Goal: Information Seeking & Learning: Compare options

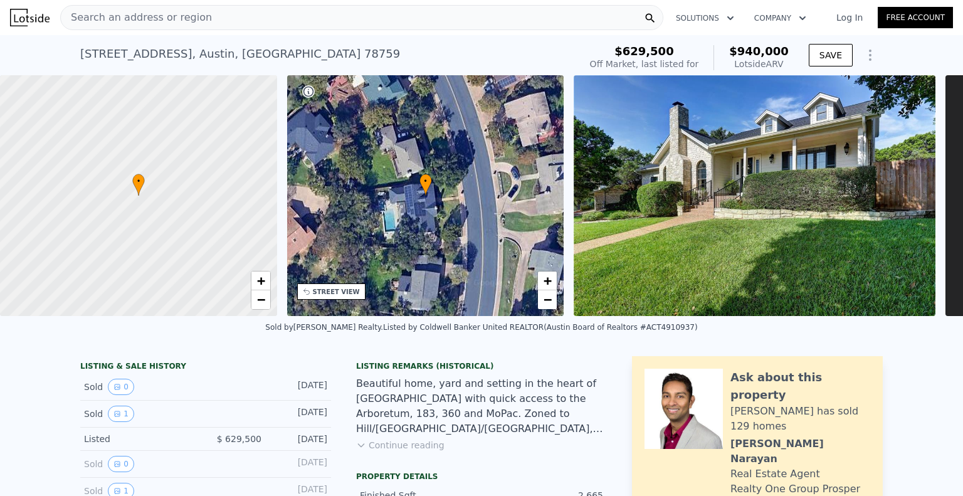
click at [256, 16] on div "Search an address or region" at bounding box center [361, 17] width 603 height 25
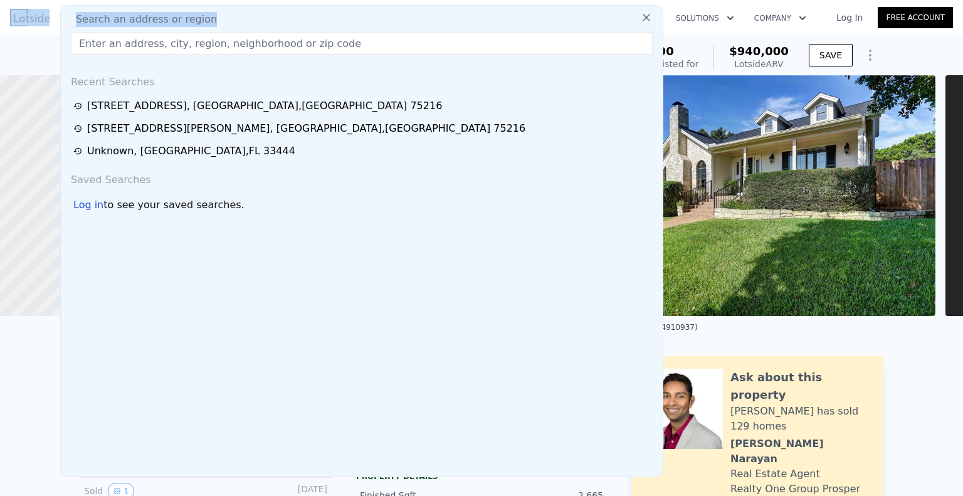
drag, startPoint x: 256, startPoint y: 17, endPoint x: 245, endPoint y: -29, distance: 47.0
click at [245, 0] on html "Search an address or region Search an address or region Recent Searches [STREET…" at bounding box center [481, 248] width 963 height 496
click at [135, 37] on input "text" at bounding box center [362, 43] width 582 height 23
paste input "[STREET_ADDRESS]"
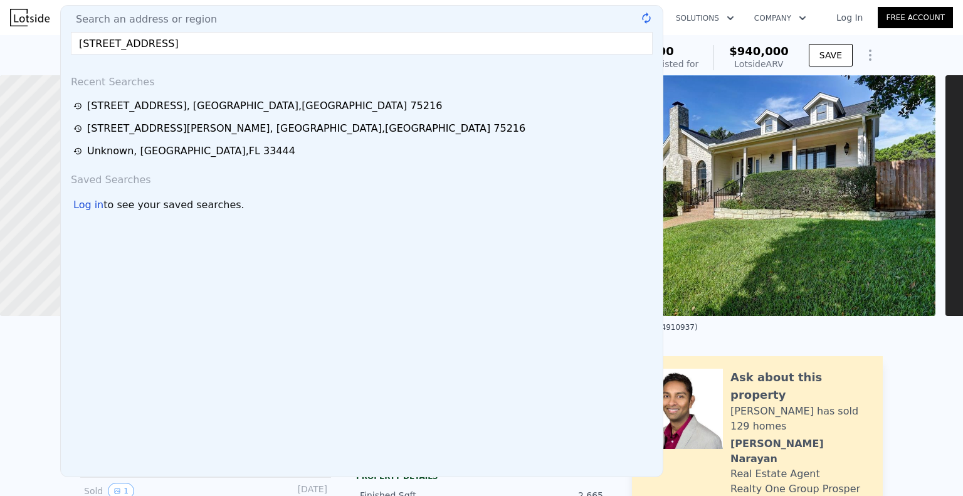
type input "[STREET_ADDRESS]"
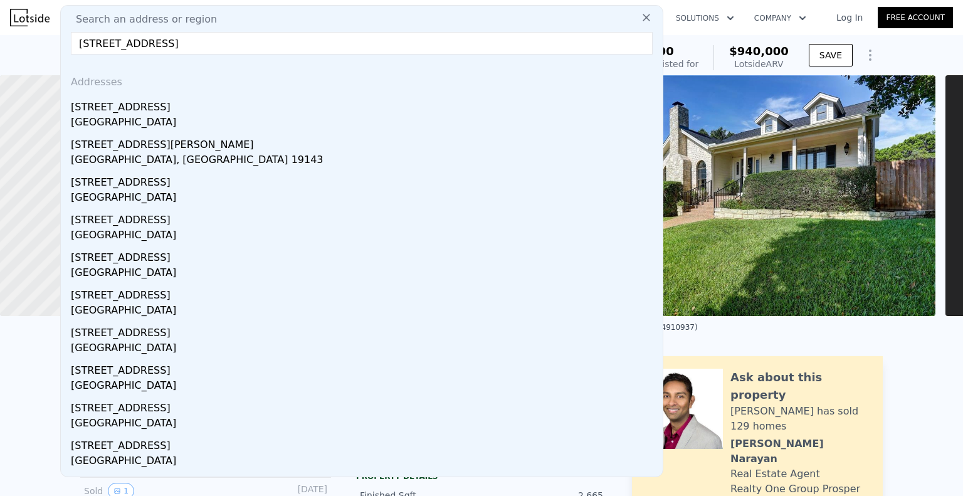
click at [129, 18] on span "Search an address or region" at bounding box center [141, 19] width 151 height 15
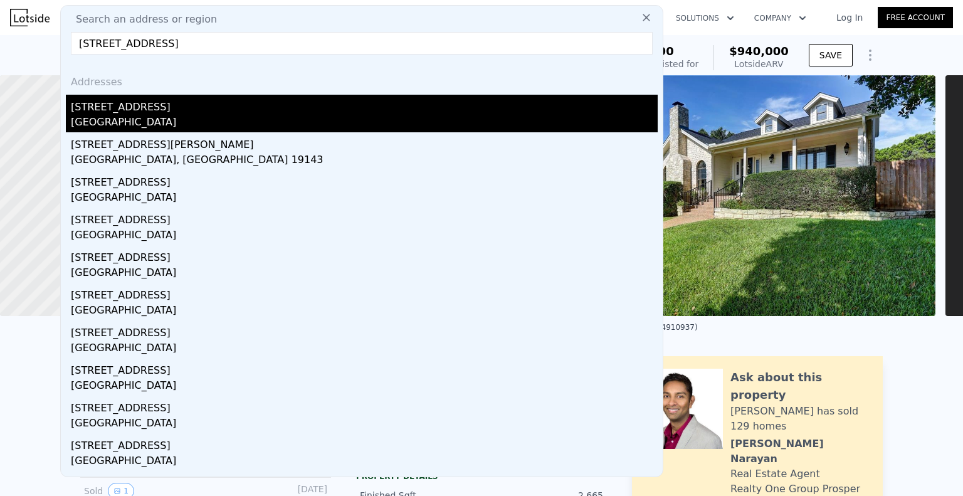
click at [171, 115] on div "[GEOGRAPHIC_DATA]" at bounding box center [364, 124] width 587 height 18
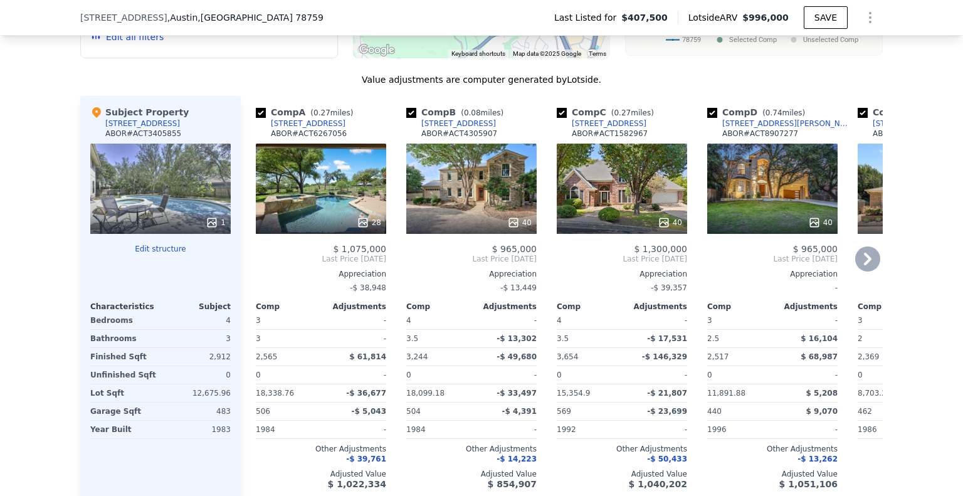
scroll to position [1124, 0]
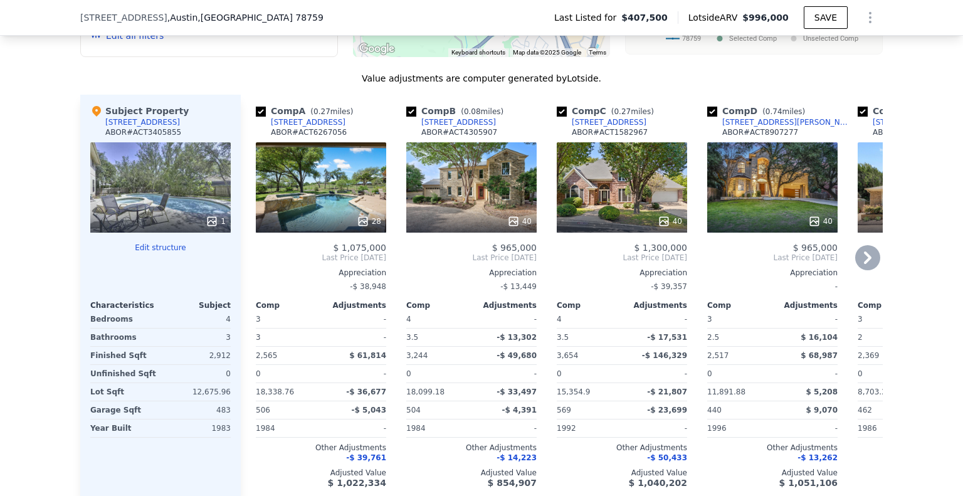
click at [857, 270] on icon at bounding box center [868, 257] width 25 height 25
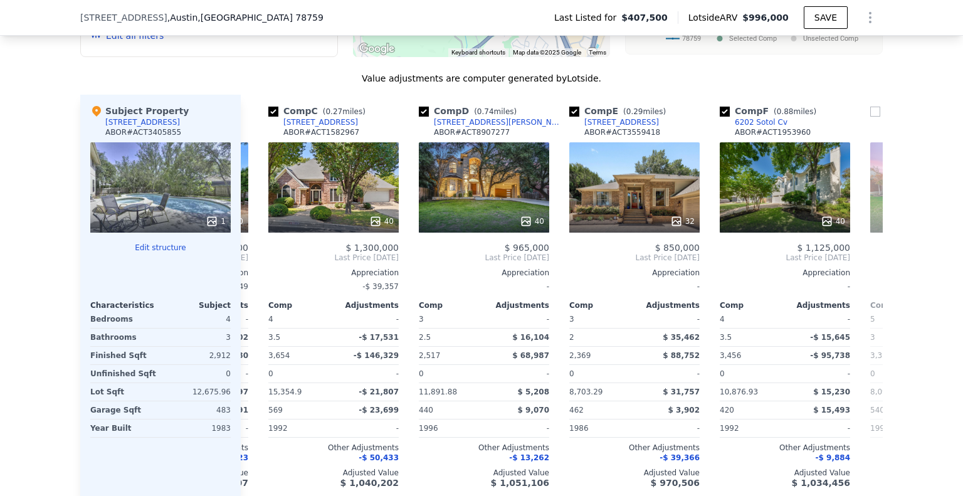
scroll to position [0, 301]
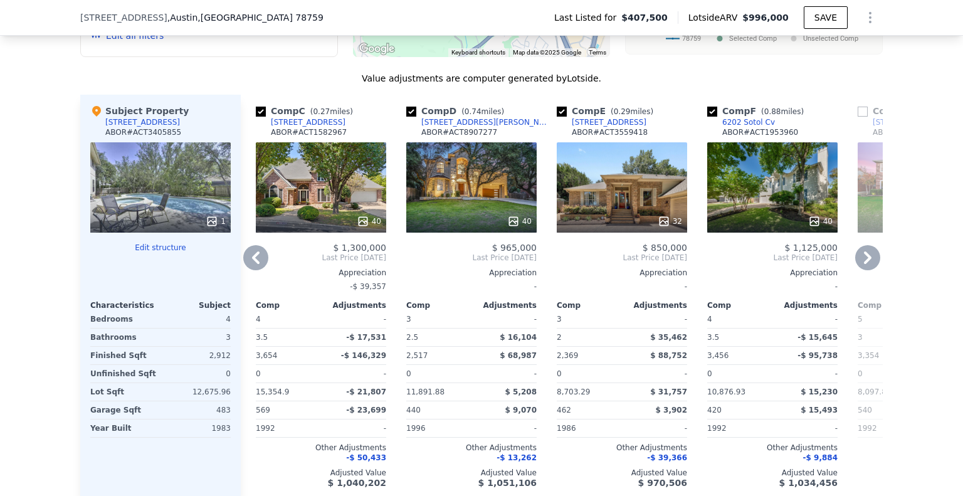
click at [864, 264] on icon at bounding box center [868, 258] width 8 height 13
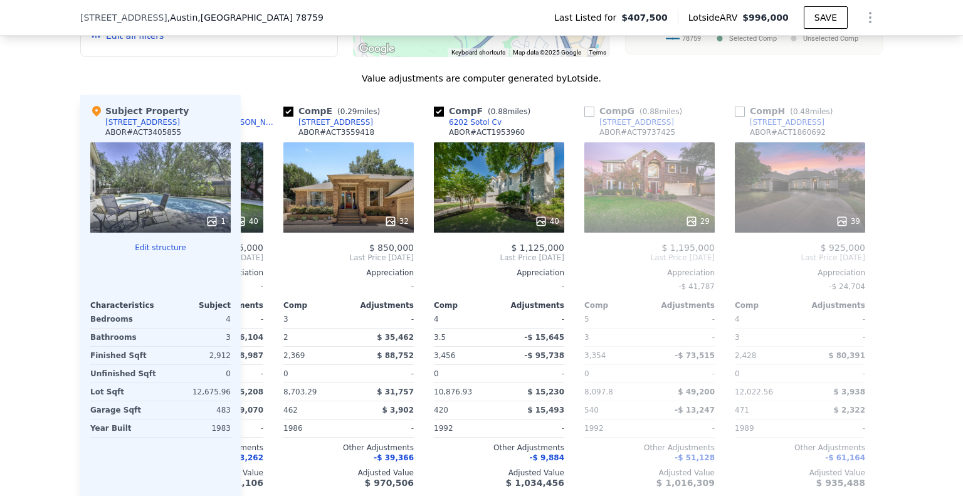
scroll to position [0, 602]
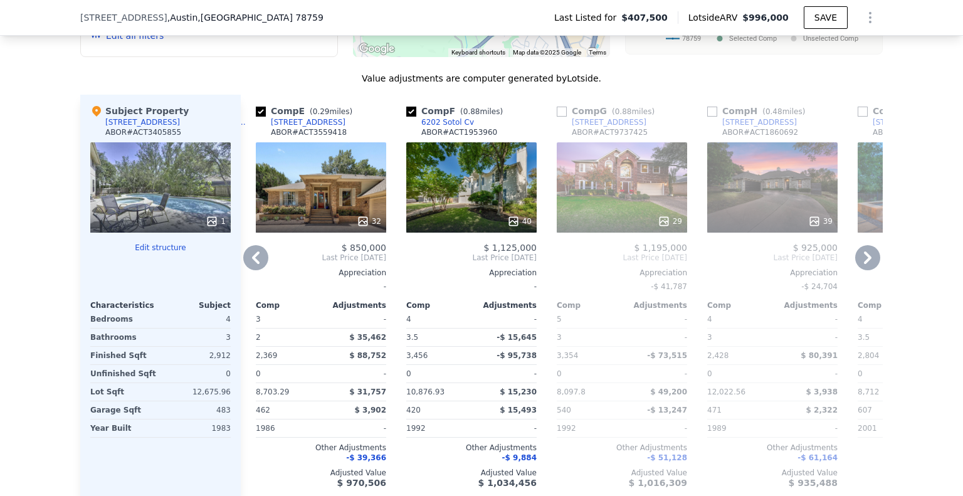
click at [859, 270] on icon at bounding box center [868, 257] width 25 height 25
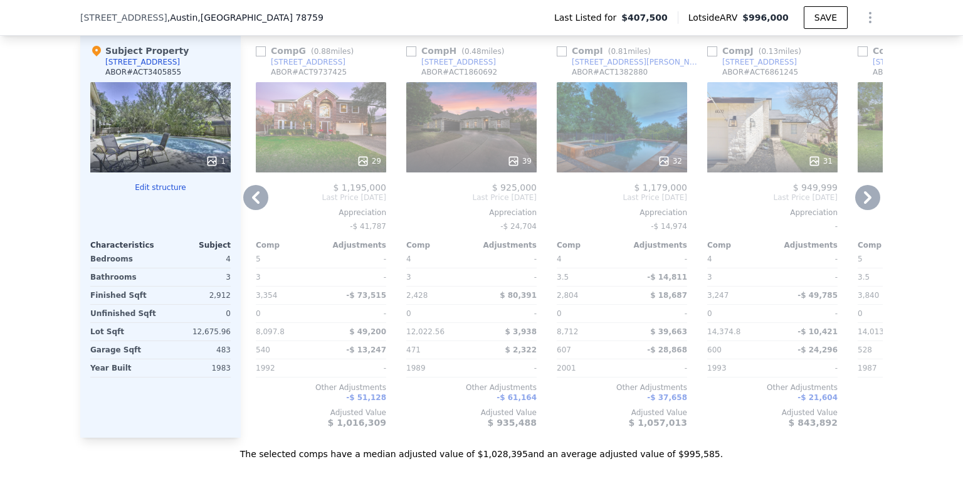
scroll to position [1124, 0]
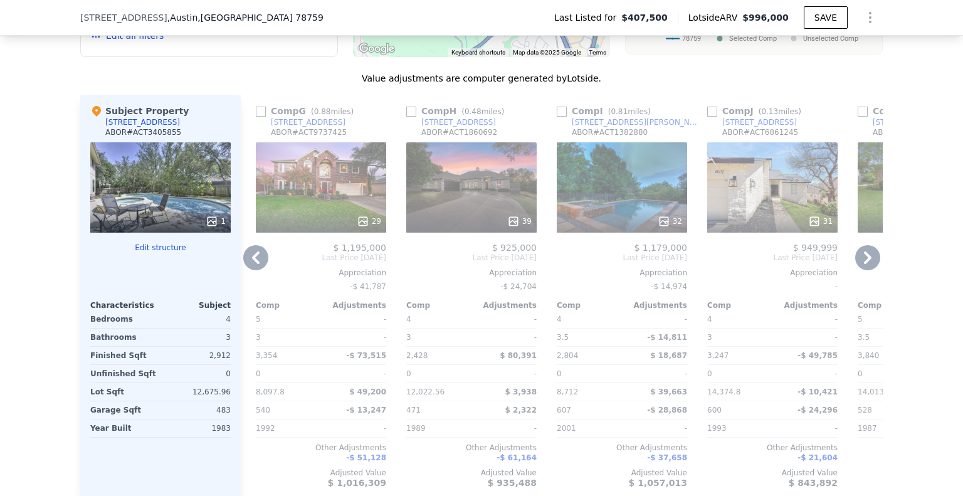
click at [864, 269] on icon at bounding box center [868, 257] width 25 height 25
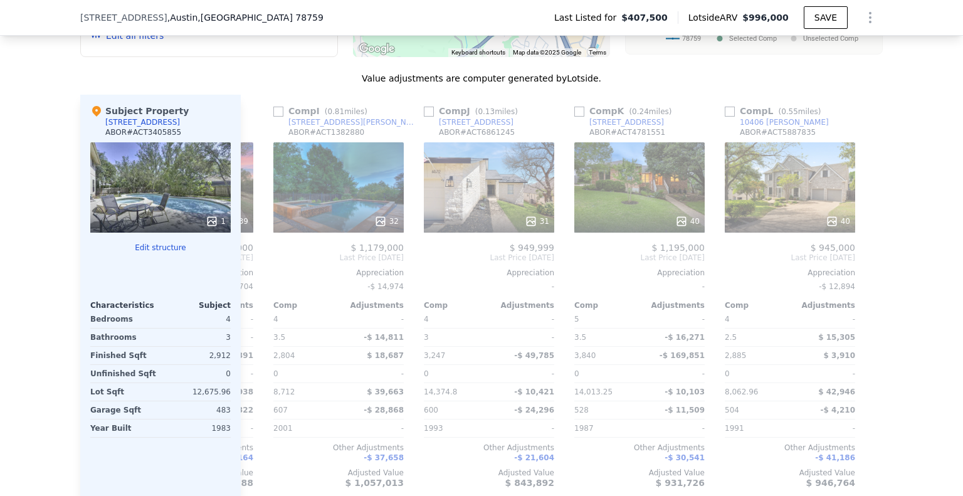
scroll to position [0, 1194]
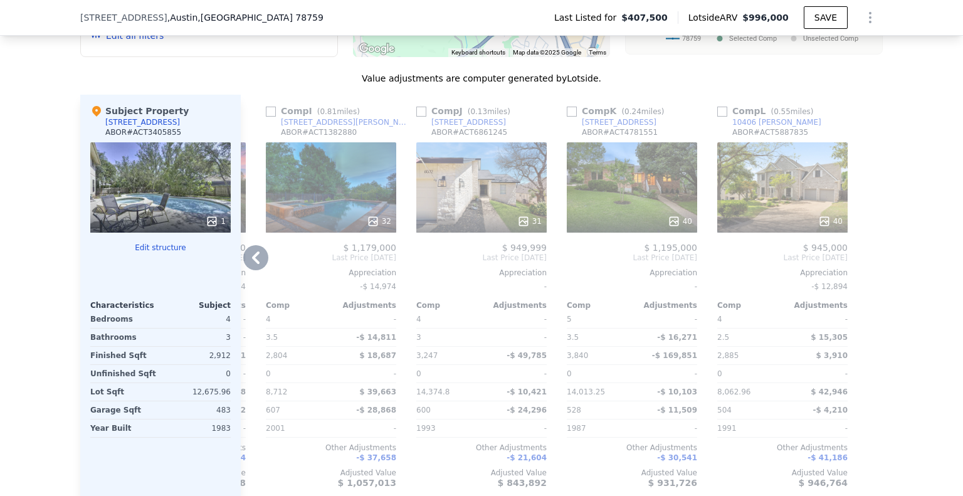
click at [253, 270] on icon at bounding box center [255, 257] width 25 height 25
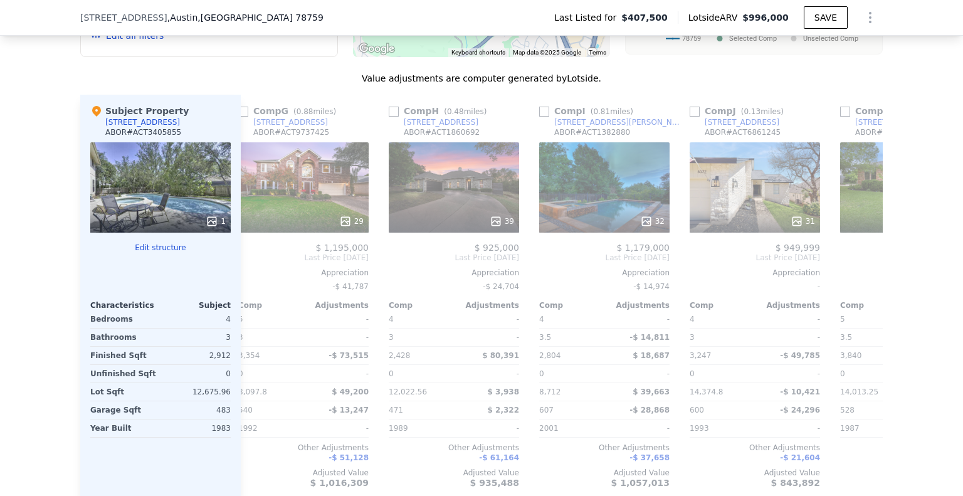
scroll to position [0, 893]
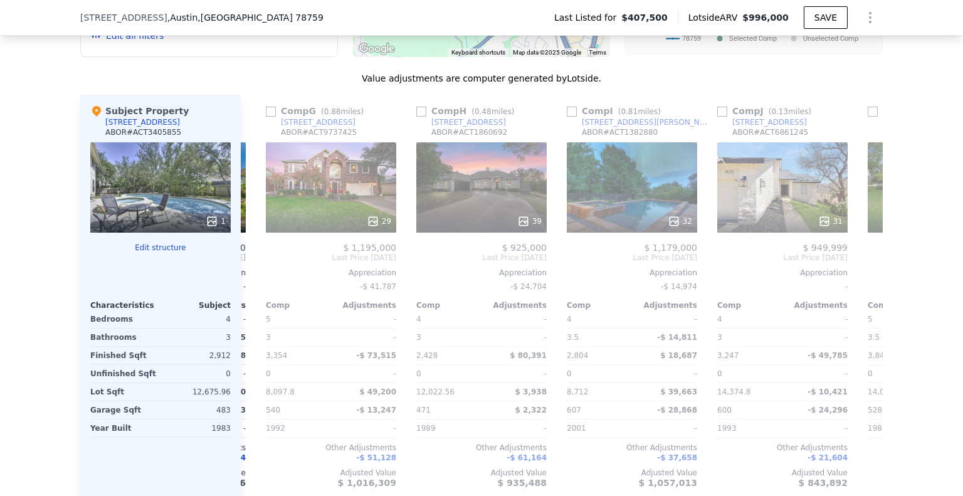
click at [255, 280] on div "Comp A ( 0.27 miles) [STREET_ADDRESS][PERSON_NAME] # ACT6267056 28 $ 1,075,000 …" at bounding box center [562, 296] width 642 height 403
click at [255, 270] on icon at bounding box center [255, 257] width 25 height 25
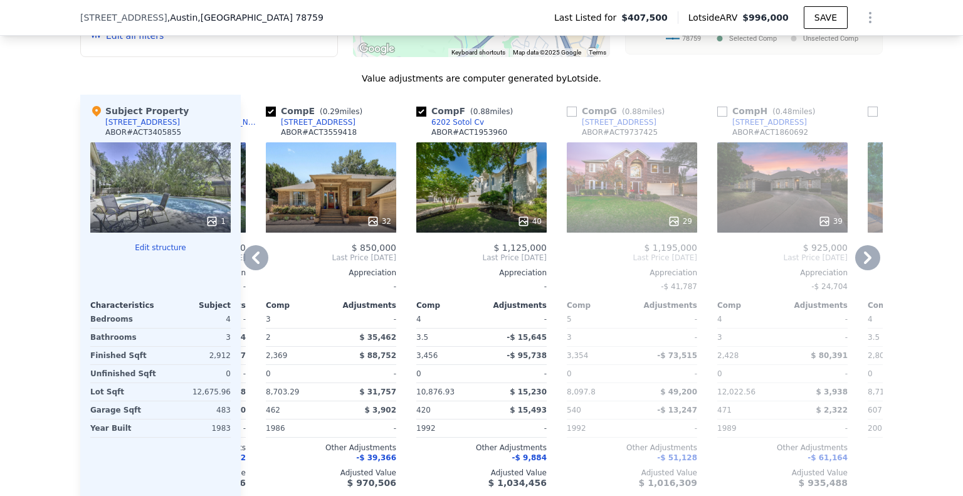
click at [261, 270] on icon at bounding box center [255, 257] width 25 height 25
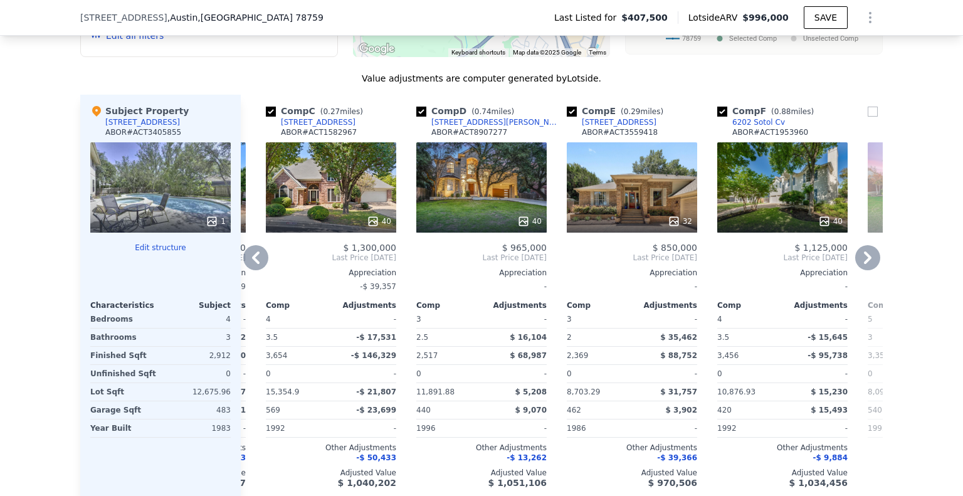
click at [261, 270] on icon at bounding box center [255, 257] width 25 height 25
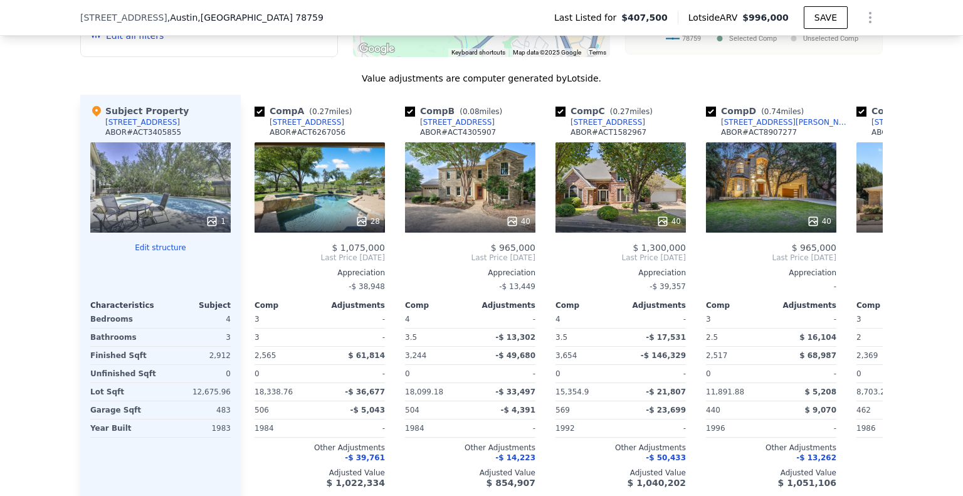
scroll to position [0, 0]
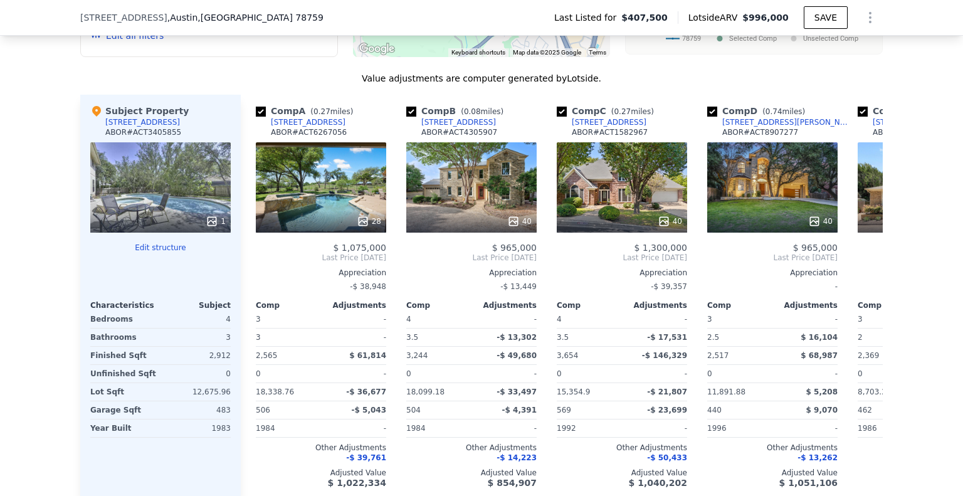
click at [261, 263] on span "Last Price [DATE]" at bounding box center [321, 258] width 130 height 10
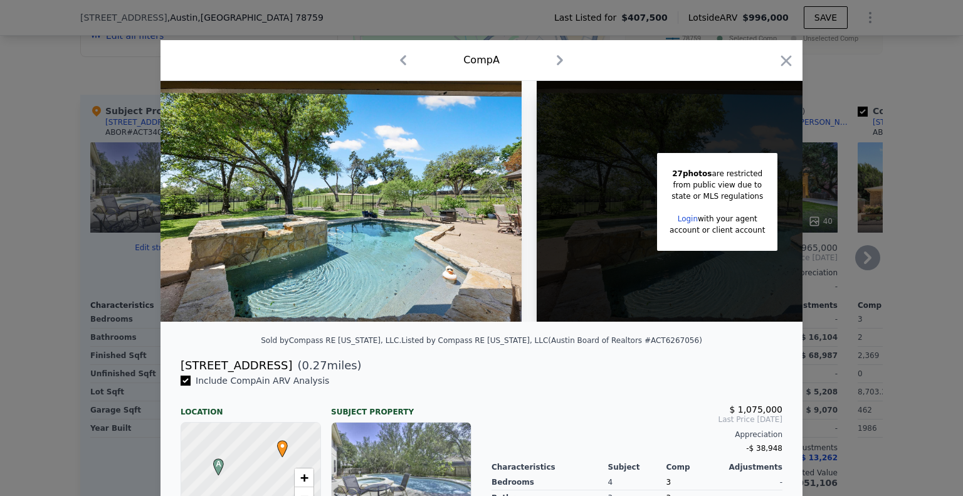
drag, startPoint x: 784, startPoint y: 68, endPoint x: 721, endPoint y: 155, distance: 107.3
click at [783, 68] on icon "button" at bounding box center [787, 61] width 18 height 18
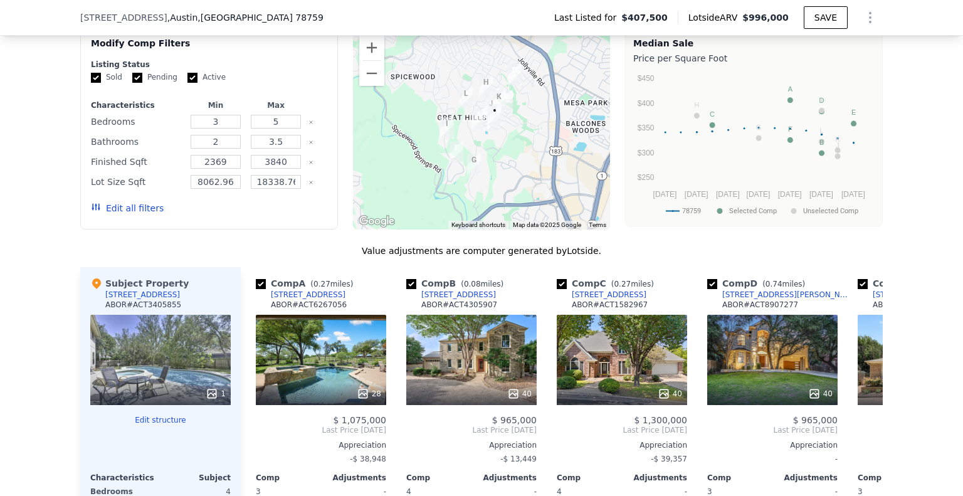
scroll to position [1061, 0]
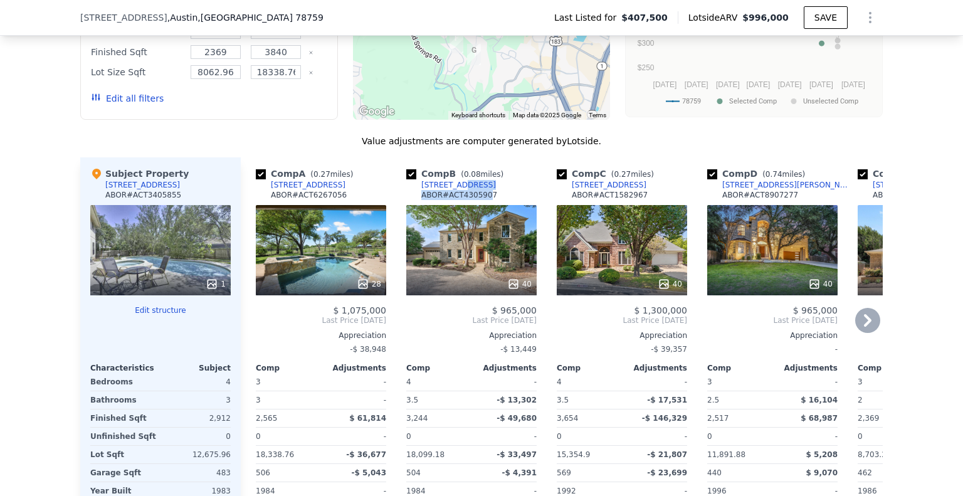
drag, startPoint x: 480, startPoint y: 206, endPoint x: 449, endPoint y: 206, distance: 30.7
click at [449, 205] on div "Comp B ( 0.08 miles) [STREET_ADDRESS][GEOGRAPHIC_DATA] # ACT4305907" at bounding box center [471, 186] width 130 height 38
click at [454, 190] on div "[STREET_ADDRESS]" at bounding box center [458, 185] width 75 height 10
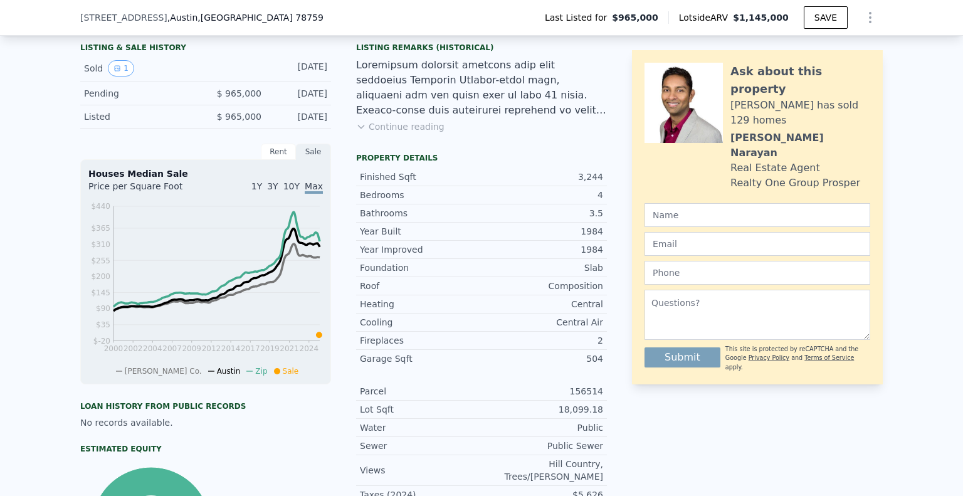
scroll to position [183, 0]
